Goal: Check status

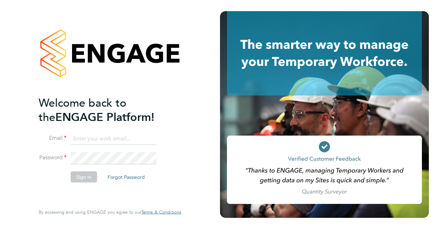
click at [141, 134] on input at bounding box center [114, 138] width 86 height 13
click at [138, 136] on input "[PERSON_NAME][EMAIL_ADDRESS][PERSON_NAME][DOMAIN_NAME]" at bounding box center [114, 138] width 86 height 13
type input "l"
click at [108, 141] on input at bounding box center [114, 138] width 86 height 13
click at [190, 113] on div "Welcome back to the ENGAGE Platform! Email Password Sign In Forgot Password Ent…" at bounding box center [110, 114] width 171 height 229
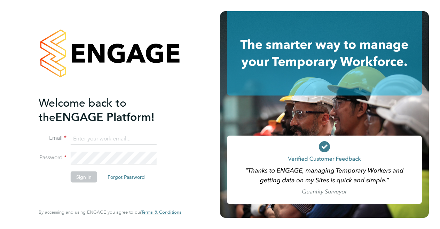
click at [139, 138] on input at bounding box center [114, 138] width 86 height 13
type input "louise@agile-coach.me"
click at [86, 178] on button "Sign In" at bounding box center [84, 176] width 26 height 11
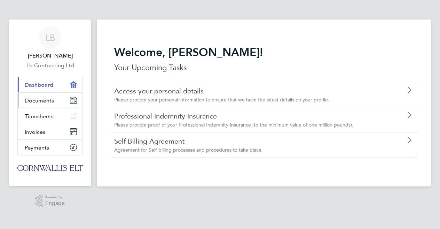
click at [65, 100] on link "Documents" at bounding box center [50, 100] width 65 height 15
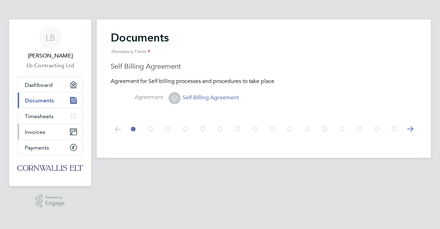
click at [33, 134] on span "Invoices" at bounding box center [35, 132] width 21 height 7
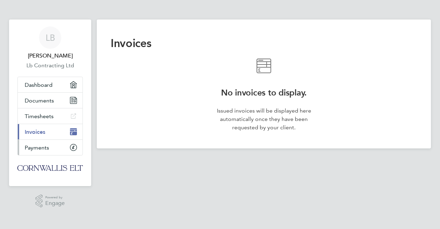
click at [46, 149] on span "Payments" at bounding box center [37, 147] width 24 height 7
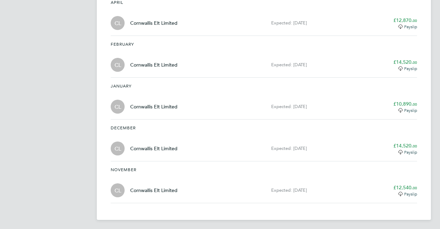
scroll to position [316, 0]
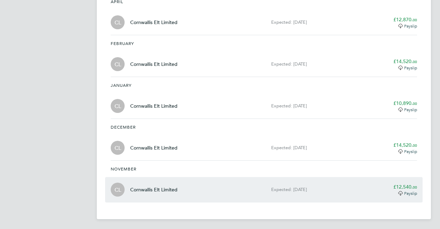
click at [223, 184] on div "Cornwallis Elt Limited Expected: [DATE]" at bounding box center [247, 190] width 235 height 14
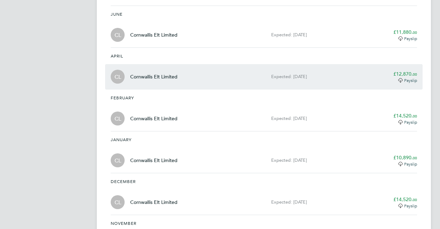
scroll to position [260, 0]
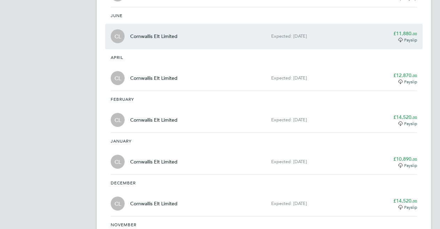
click at [307, 33] on div "Expected: [DATE]" at bounding box center [318, 36] width 94 height 6
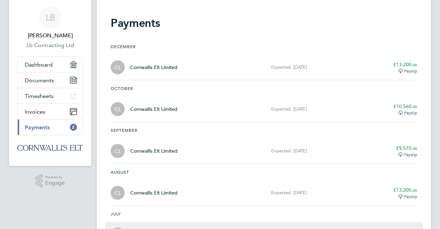
scroll to position [12, 0]
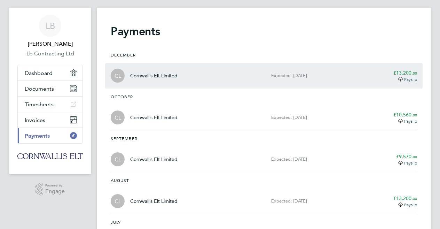
click at [203, 78] on div "Cornwallis Elt Limited" at bounding box center [200, 75] width 141 height 7
